Goal: Information Seeking & Learning: Learn about a topic

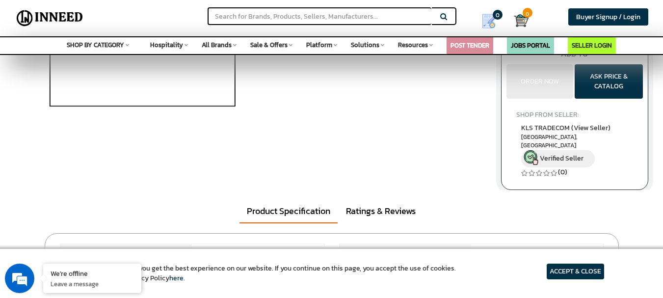
scroll to position [196, 0]
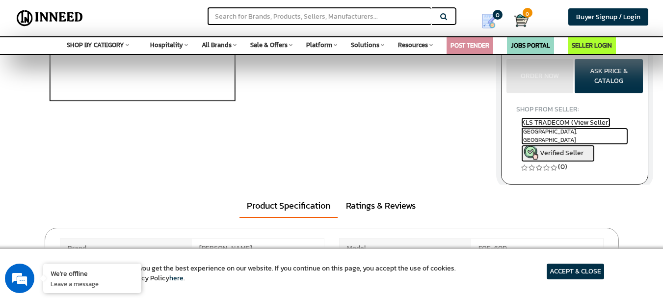
click at [588, 124] on span "KLS TRADECOM (View Seller)" at bounding box center [565, 122] width 89 height 10
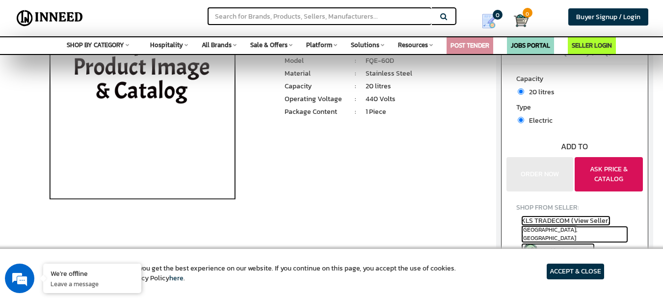
scroll to position [245, 0]
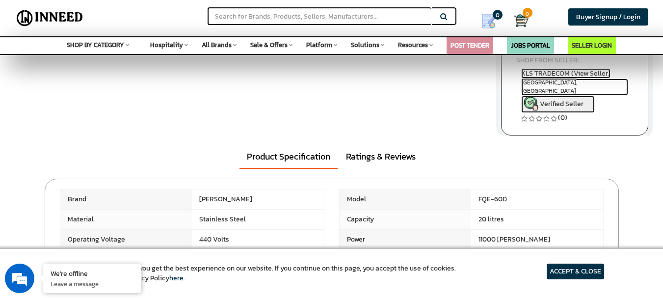
click at [587, 77] on span "KLS TRADECOM (View Seller)" at bounding box center [565, 73] width 89 height 10
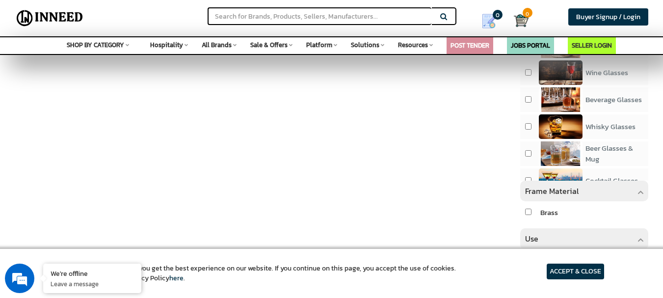
scroll to position [343, 0]
